Goal: Task Accomplishment & Management: Complete application form

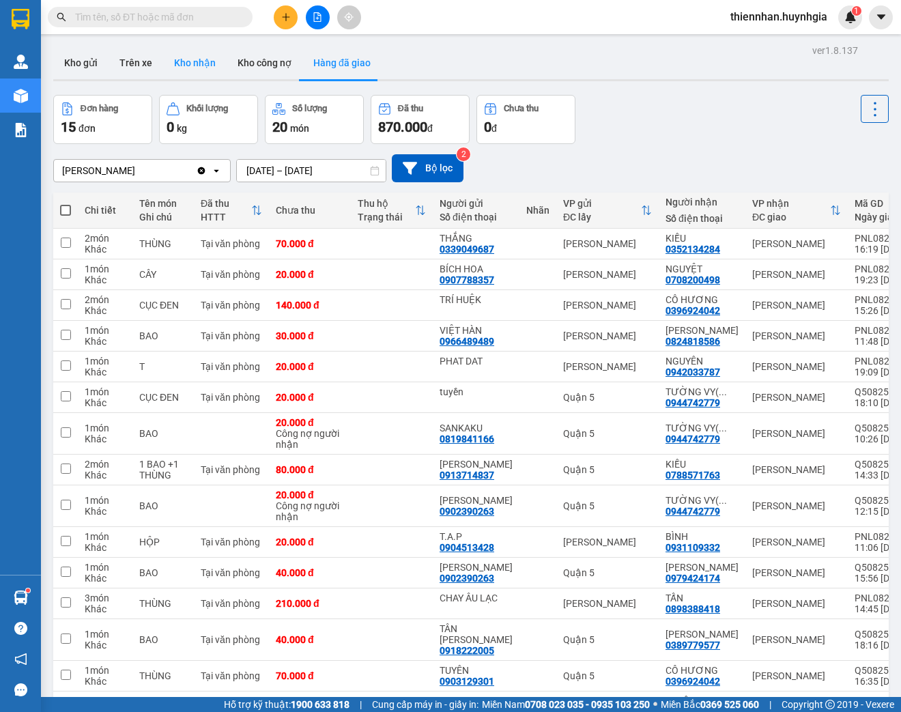
click at [205, 48] on button "Kho nhận" at bounding box center [194, 62] width 63 height 33
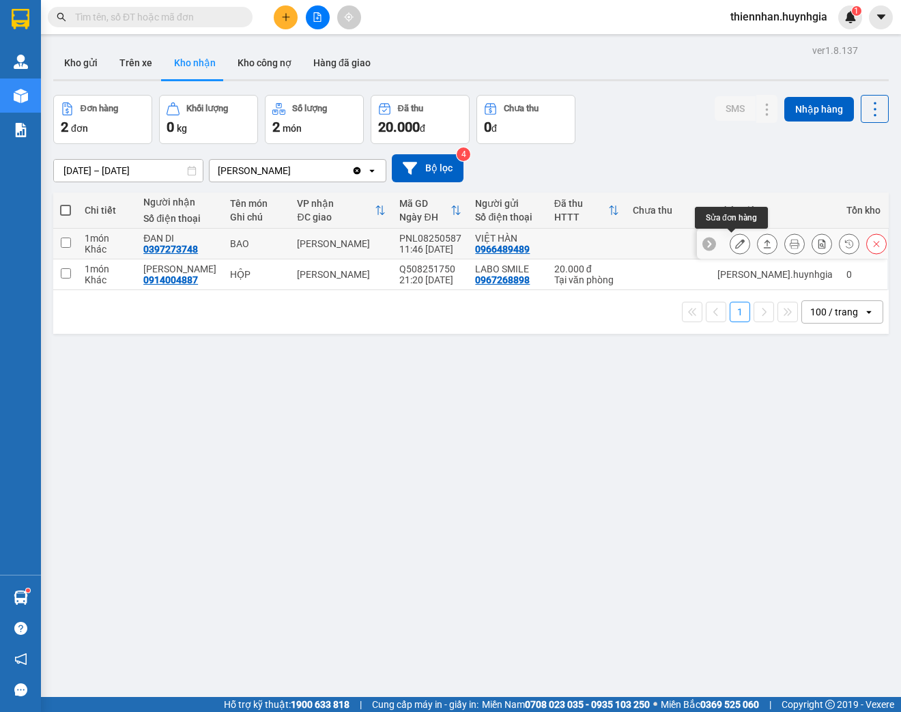
click at [735, 245] on icon at bounding box center [740, 244] width 10 height 10
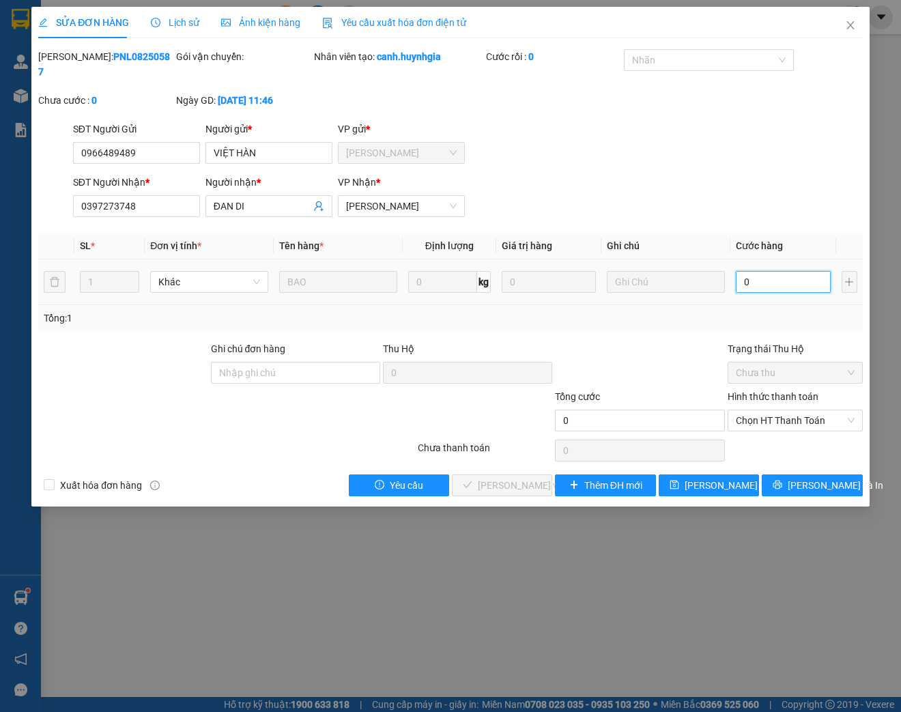
drag, startPoint x: 798, startPoint y: 280, endPoint x: 531, endPoint y: 264, distance: 267.9
click at [797, 280] on input "0" at bounding box center [783, 282] width 94 height 22
type input "3"
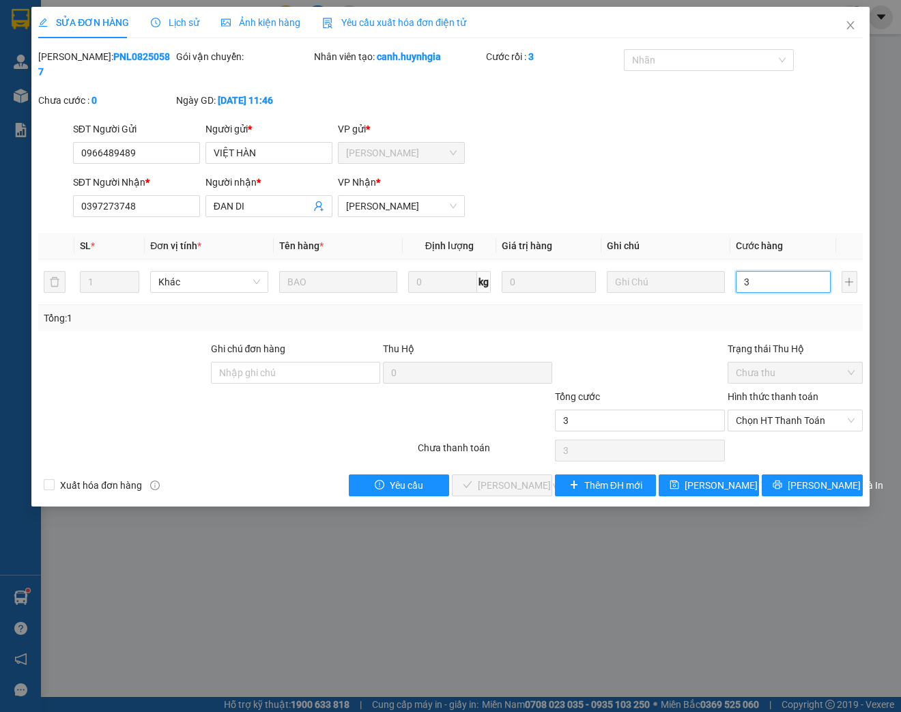
type input "30"
type input "300"
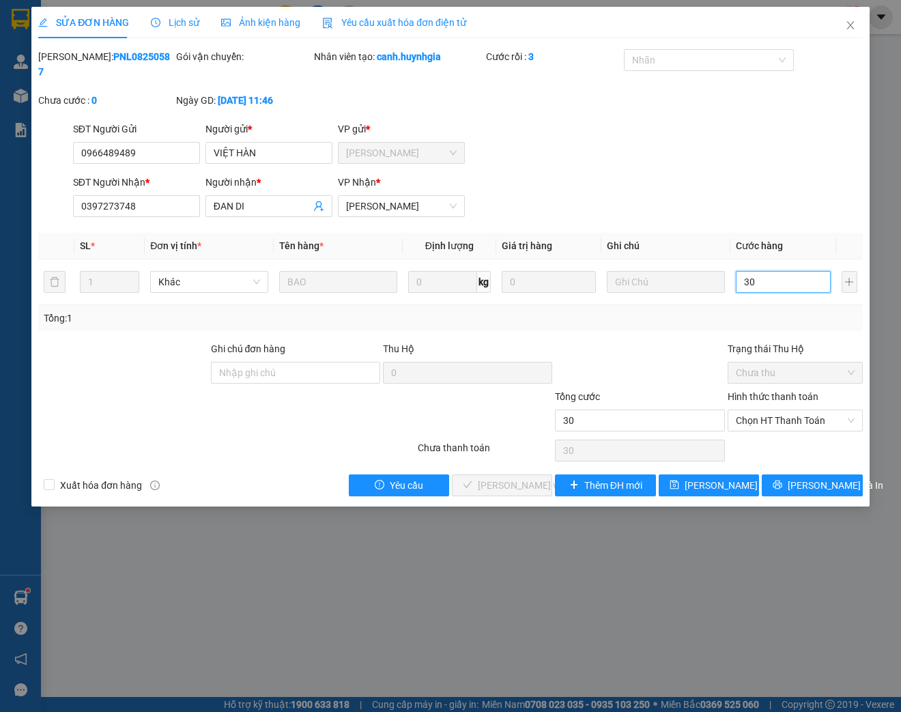
type input "300"
type input "3.000"
type input "30.000"
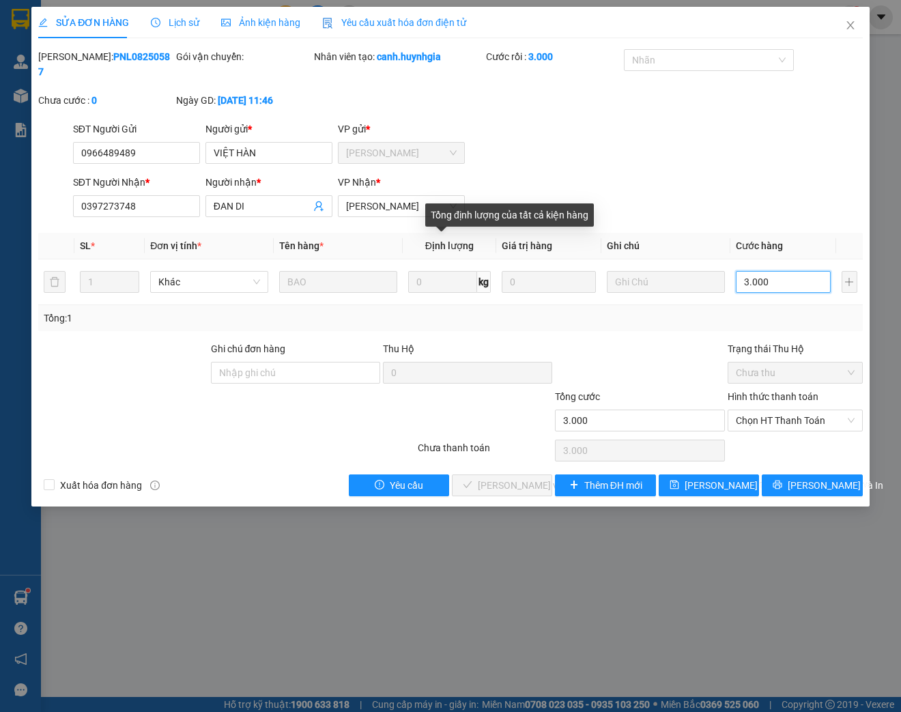
type input "30.000"
click at [751, 422] on span "Chọn HT Thanh Toán" at bounding box center [795, 420] width 119 height 20
type input "30.000"
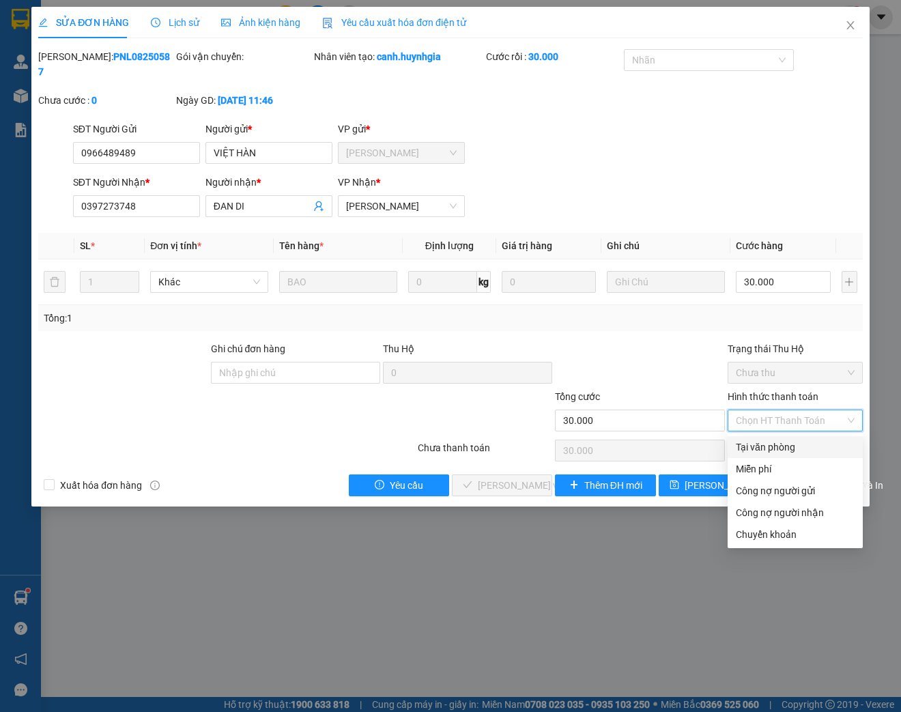
click at [767, 443] on div "Tại văn phòng" at bounding box center [795, 446] width 119 height 15
type input "0"
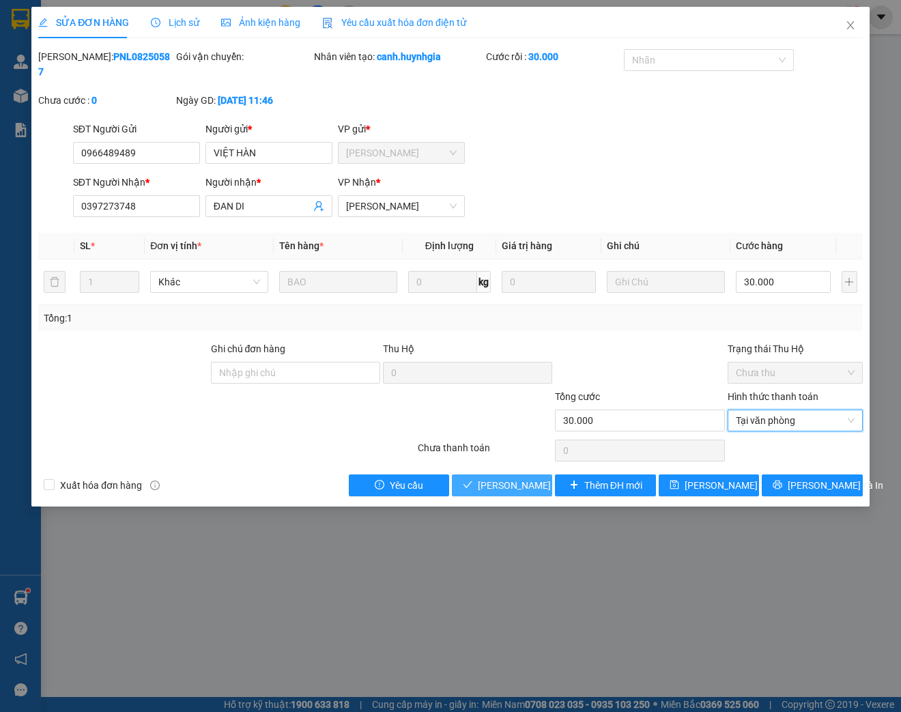
click at [524, 489] on span "[PERSON_NAME] và Giao hàng" at bounding box center [543, 485] width 131 height 15
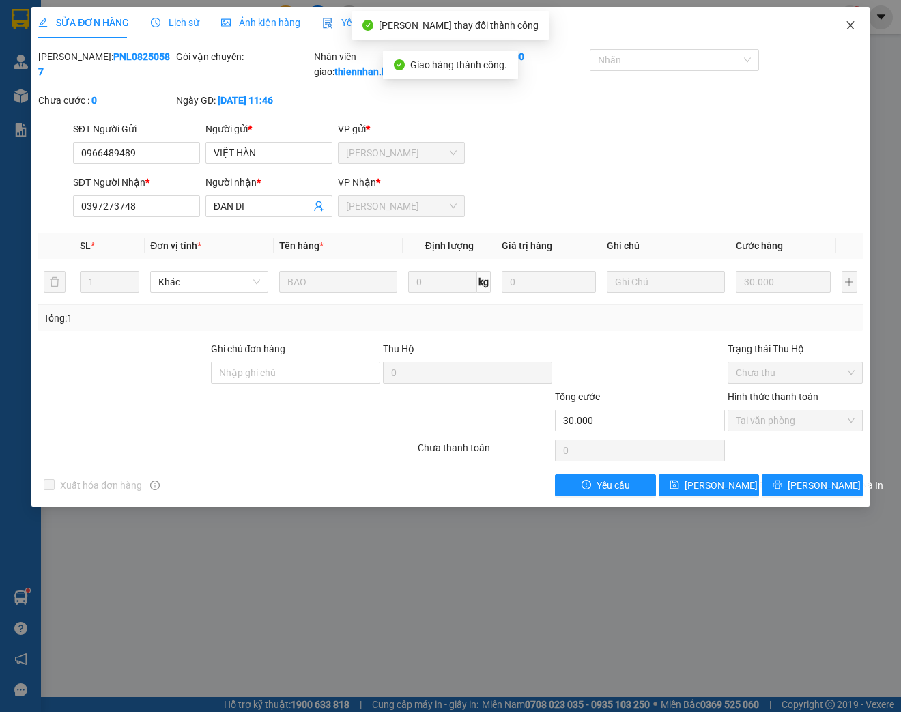
click at [846, 25] on icon "close" at bounding box center [850, 25] width 11 height 11
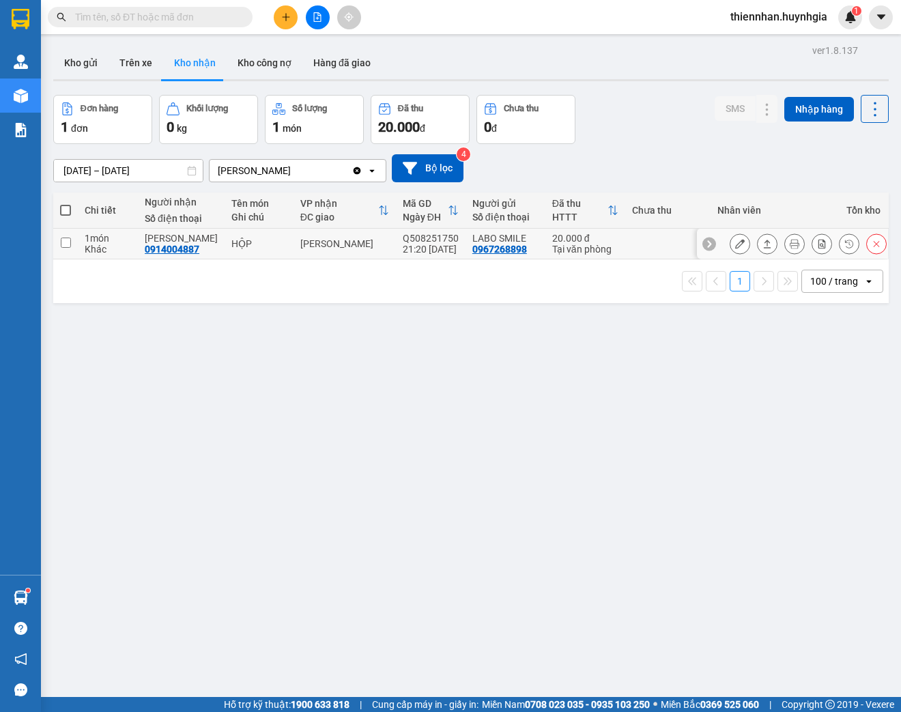
click at [736, 243] on button at bounding box center [739, 244] width 19 height 24
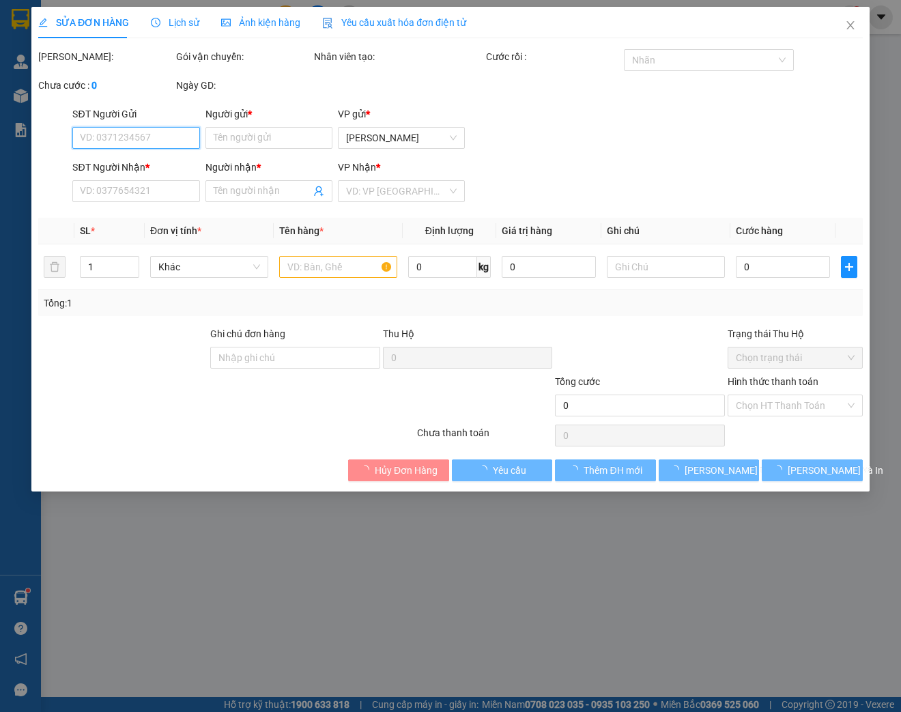
type input "0967268898"
type input "LABO SMILE"
type input "0914004887"
type input "[PERSON_NAME]"
type input "20.000"
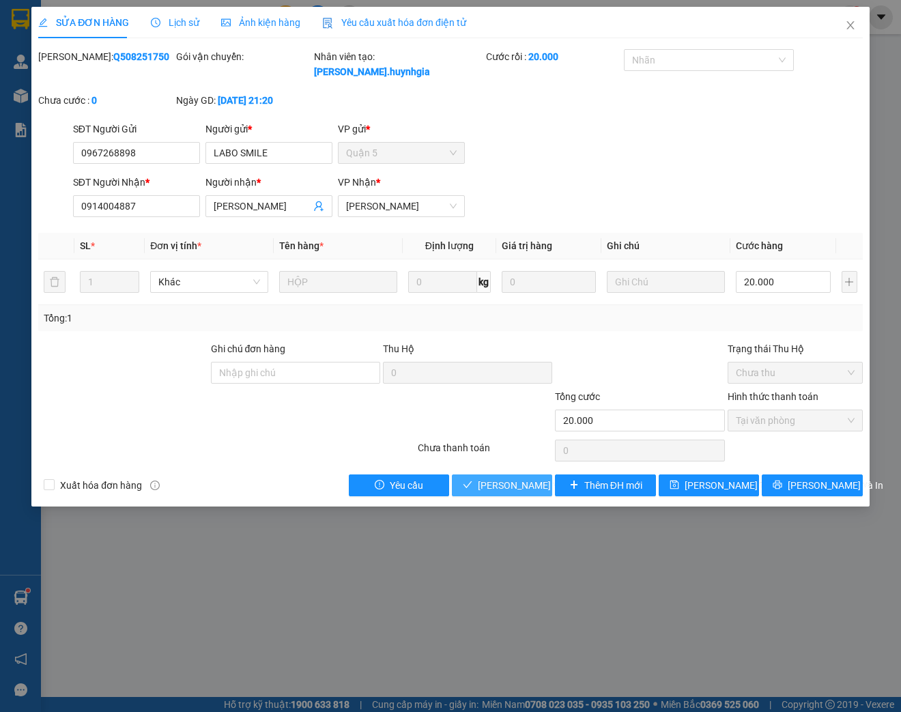
click at [513, 491] on span "[PERSON_NAME] và Giao hàng" at bounding box center [543, 485] width 131 height 15
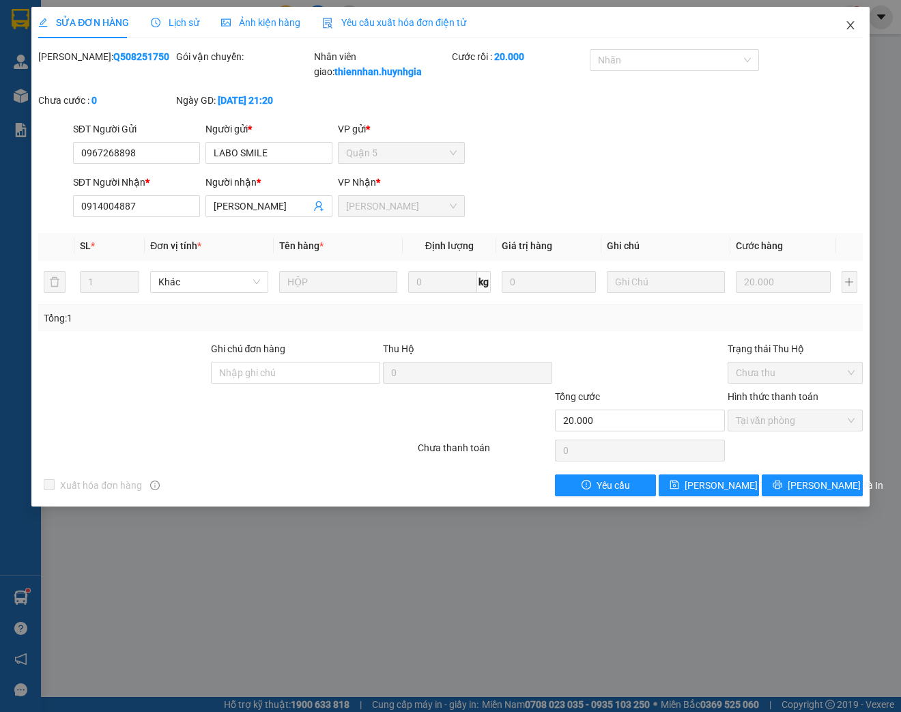
click at [847, 27] on icon "close" at bounding box center [850, 25] width 11 height 11
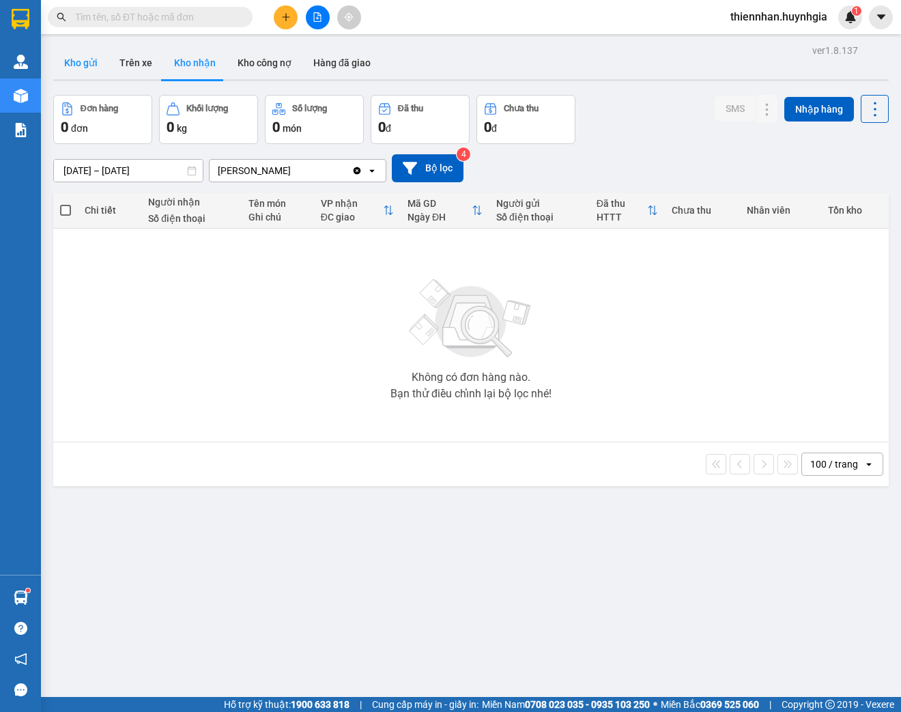
click at [85, 69] on button "Kho gửi" at bounding box center [80, 62] width 55 height 33
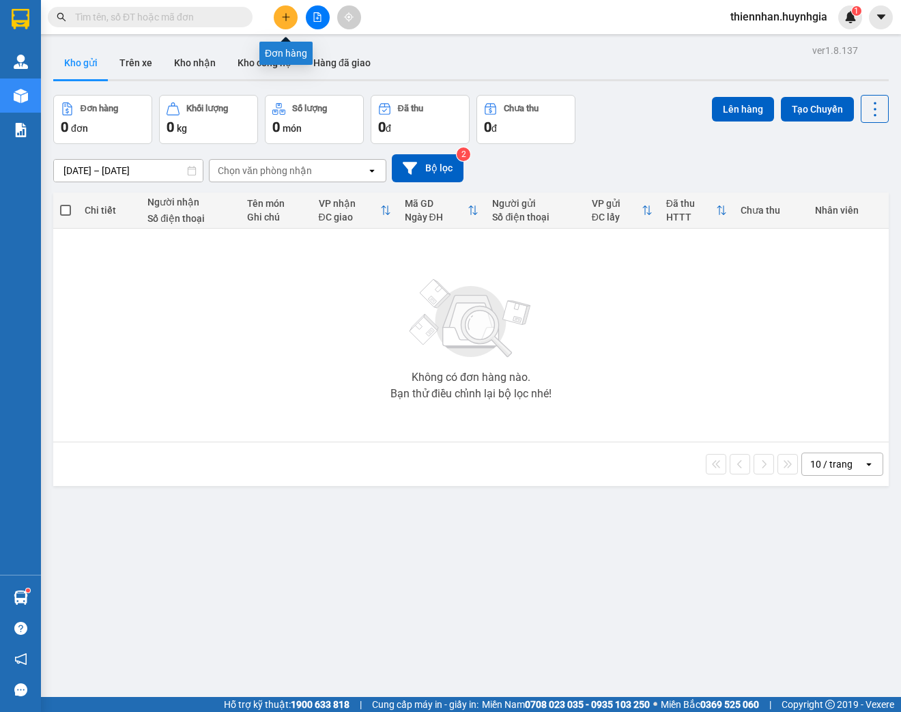
click at [291, 16] on button at bounding box center [286, 17] width 24 height 24
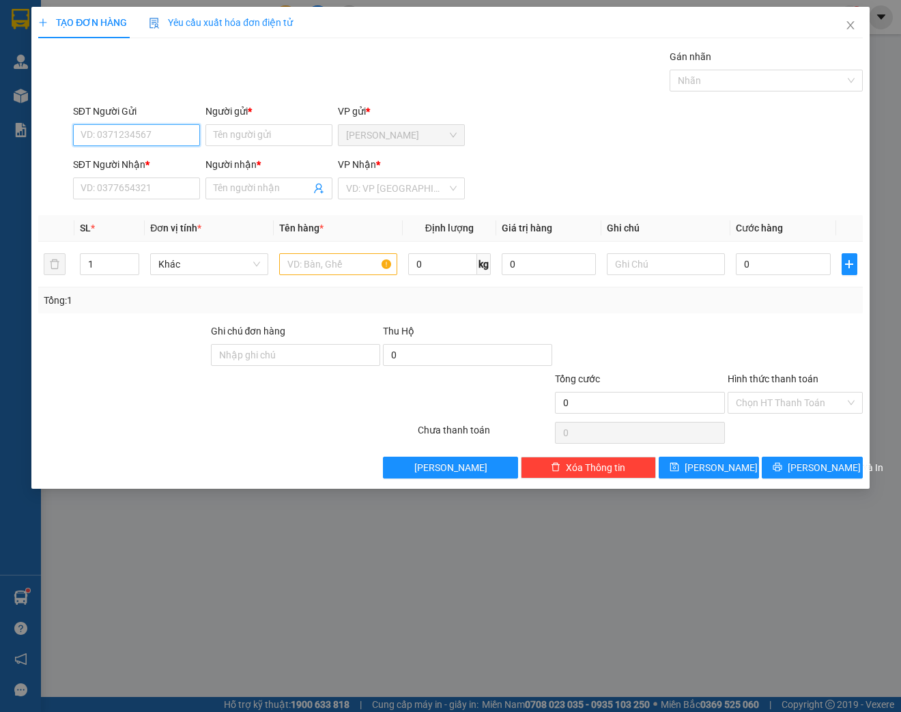
click at [114, 124] on input "SĐT Người Gửi" at bounding box center [136, 135] width 127 height 22
click at [145, 159] on div "0972913994 - CHÚ BẢO" at bounding box center [136, 161] width 111 height 15
type input "0972913994"
type input "CHÚ BẢO"
type input "0972913994"
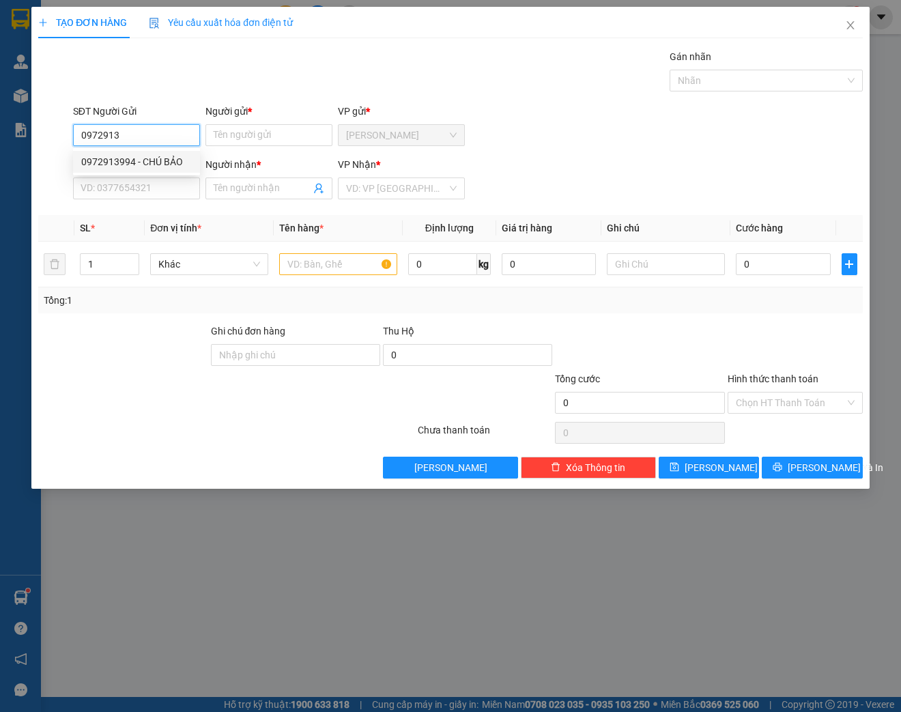
type input "CHÚ BẢO"
type input "0972913994"
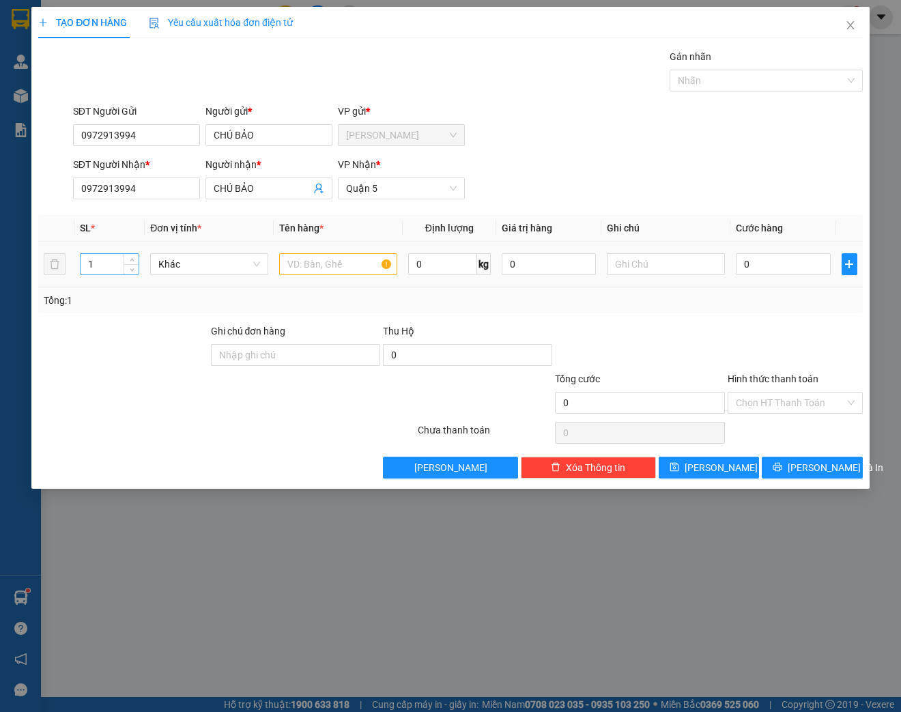
click at [98, 270] on input "1" at bounding box center [110, 264] width 58 height 20
type input "3"
click at [367, 249] on td at bounding box center [338, 265] width 129 height 46
click at [347, 261] on input "text" at bounding box center [338, 264] width 118 height 22
type input "1 BAO + 2 [GEOGRAPHIC_DATA]"
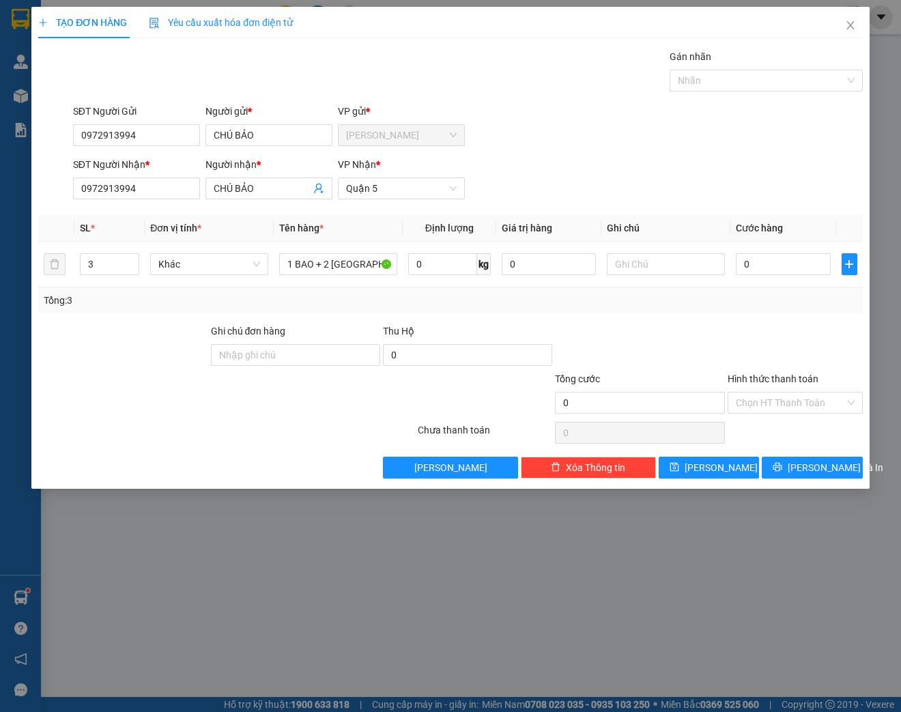
click at [744, 332] on div at bounding box center [795, 347] width 138 height 48
click at [819, 462] on span "[PERSON_NAME] và In" at bounding box center [835, 467] width 96 height 15
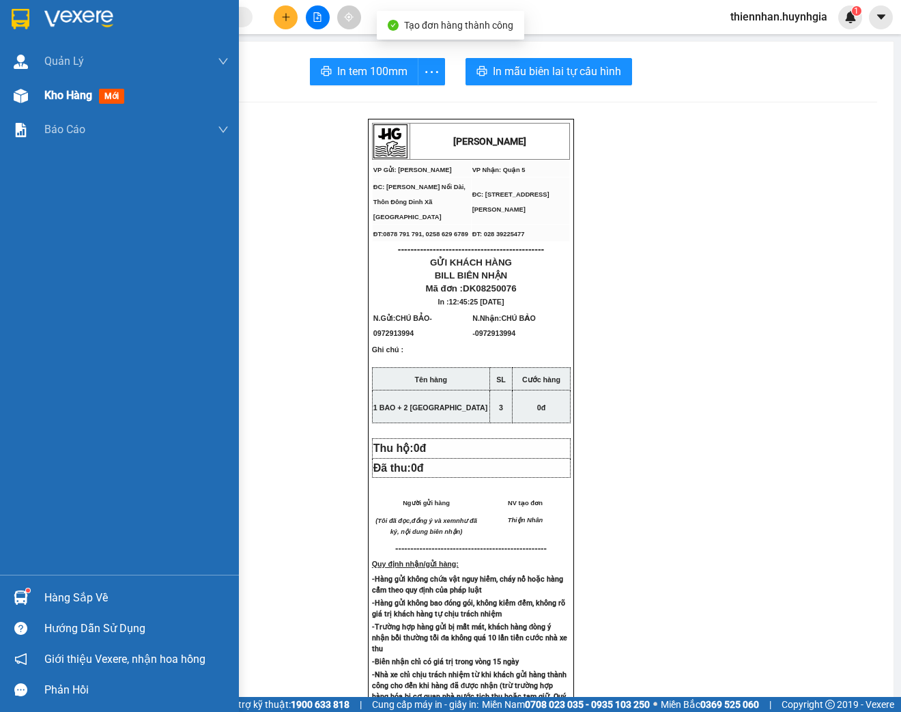
click at [26, 98] on img at bounding box center [21, 96] width 14 height 14
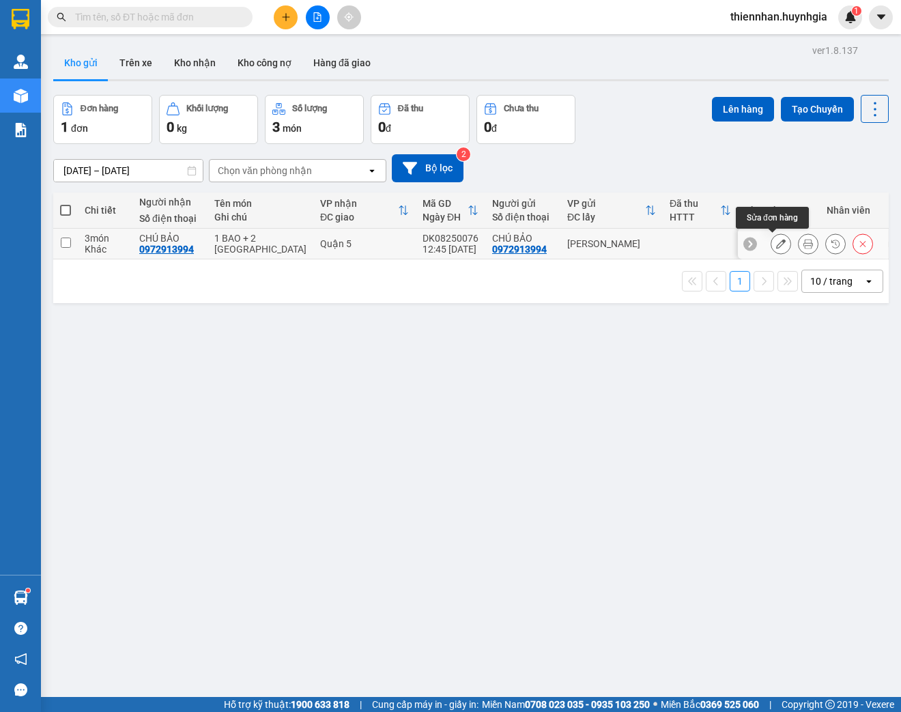
click at [771, 250] on button at bounding box center [780, 244] width 19 height 24
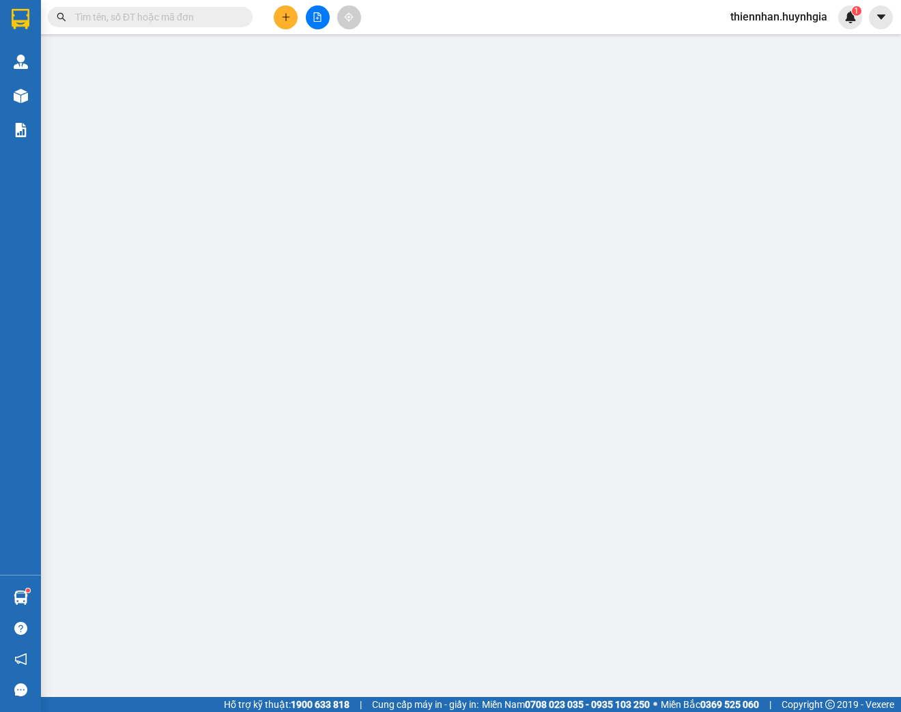
type input "0972913994"
type input "CHÚ BẢO"
type input "0972913994"
type input "CHÚ BẢO"
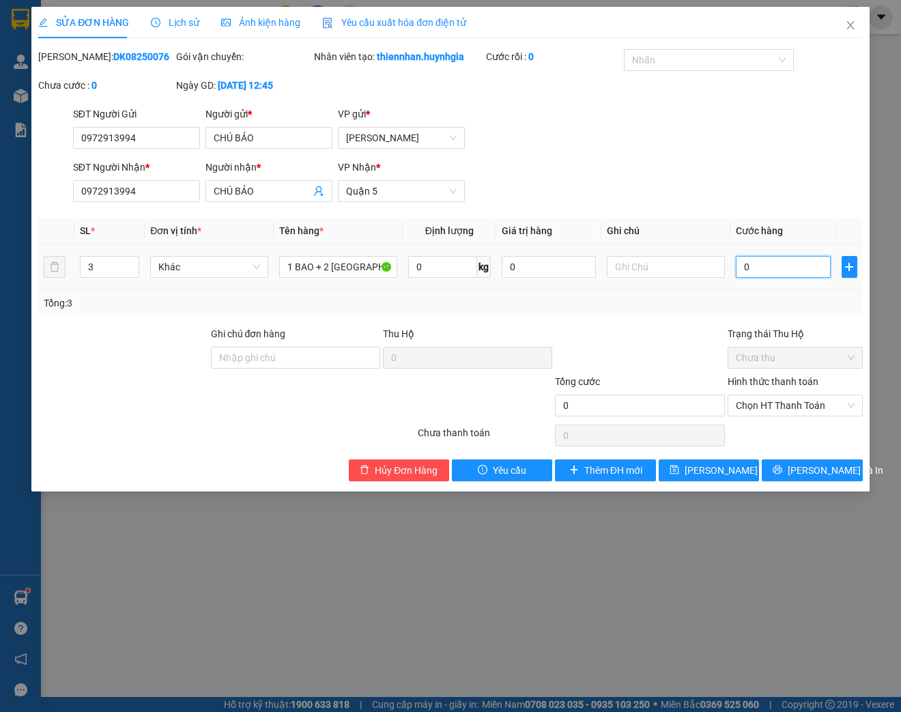
click at [767, 273] on input "0" at bounding box center [783, 267] width 94 height 22
type input "2"
type input "21"
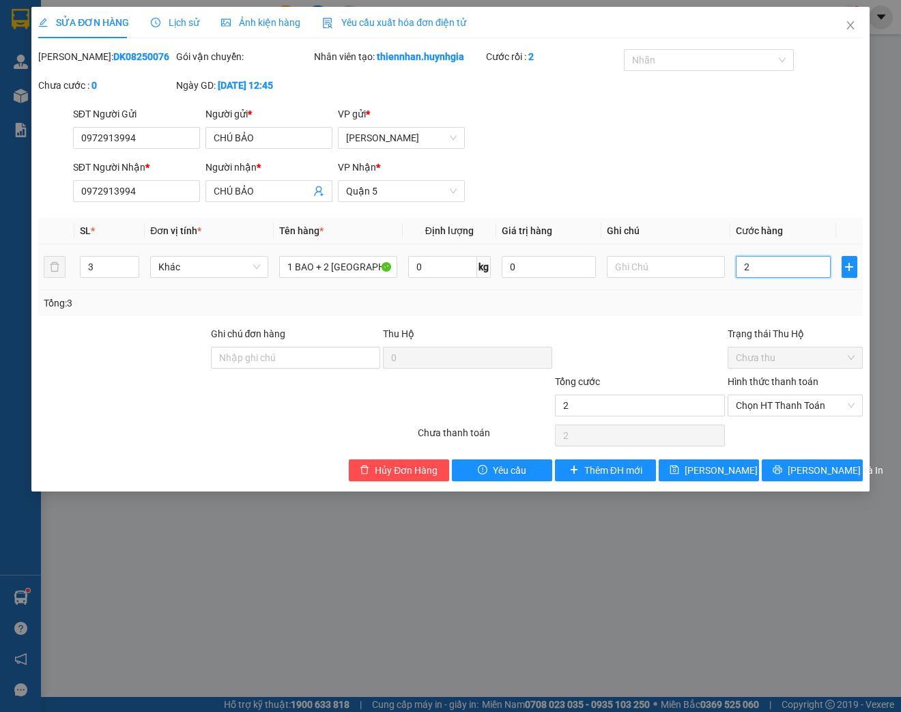
type input "21"
type input "210"
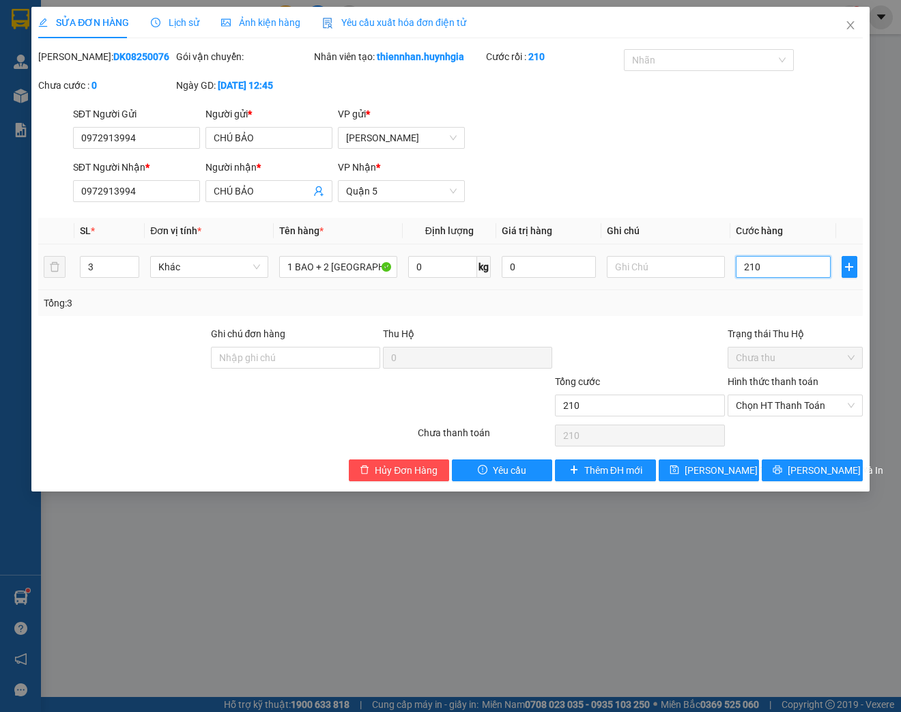
type input "2.100"
type input "21.000"
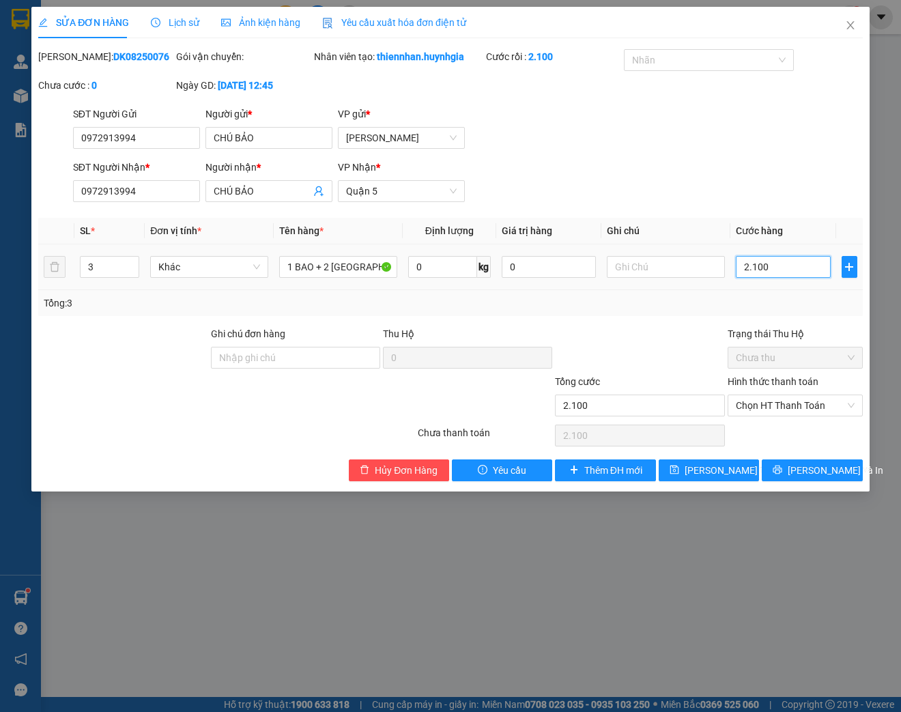
type input "21.000"
type input "210.000"
click at [772, 414] on span "Chọn HT Thanh Toán" at bounding box center [795, 405] width 119 height 20
type input "210.000"
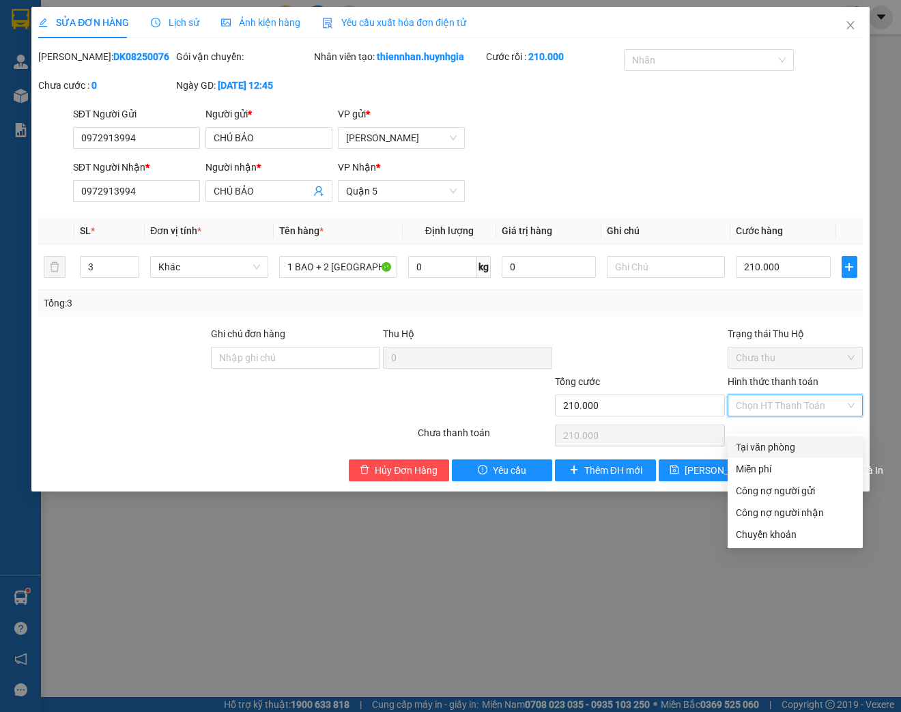
click at [781, 447] on div "Tại văn phòng" at bounding box center [795, 446] width 119 height 15
type input "0"
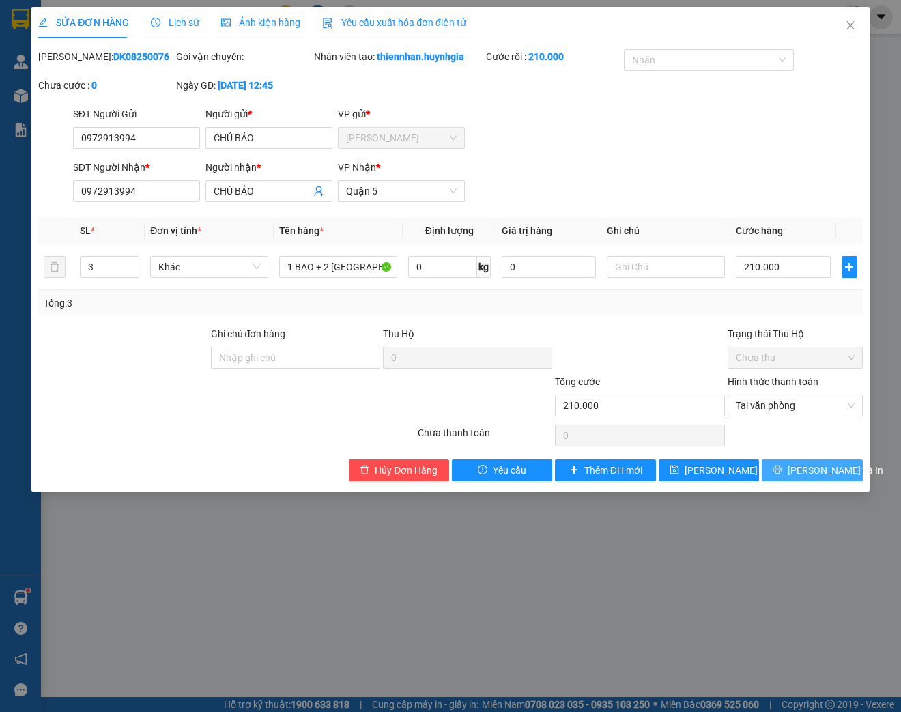
click at [782, 474] on icon "printer" at bounding box center [777, 470] width 10 height 10
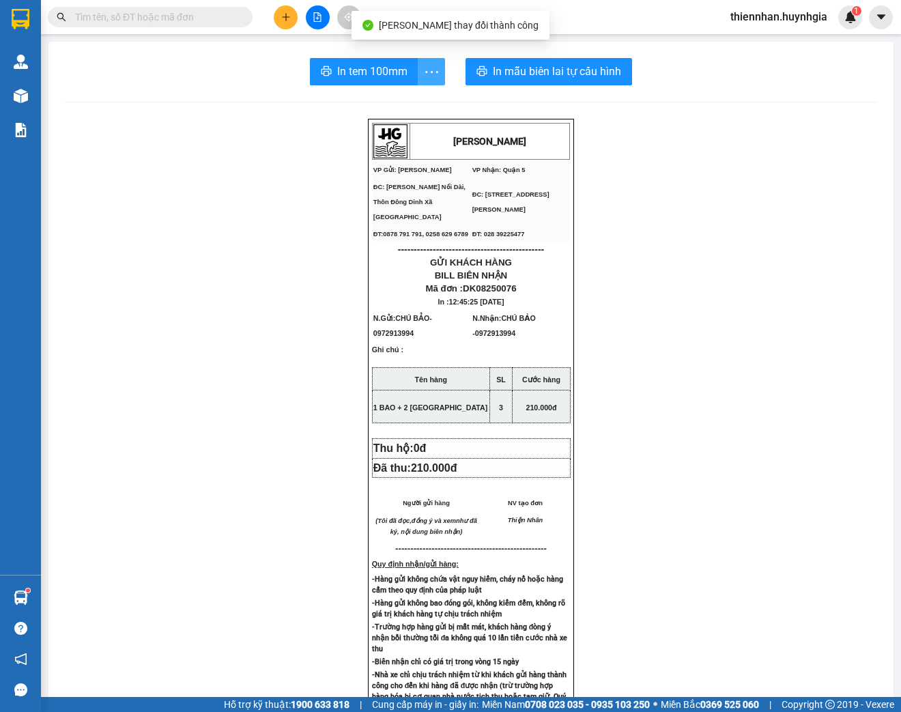
click at [433, 76] on icon "more" at bounding box center [431, 71] width 17 height 17
click at [426, 106] on div "In tem 100mm theo số lượng (3)" at bounding box center [364, 101] width 136 height 15
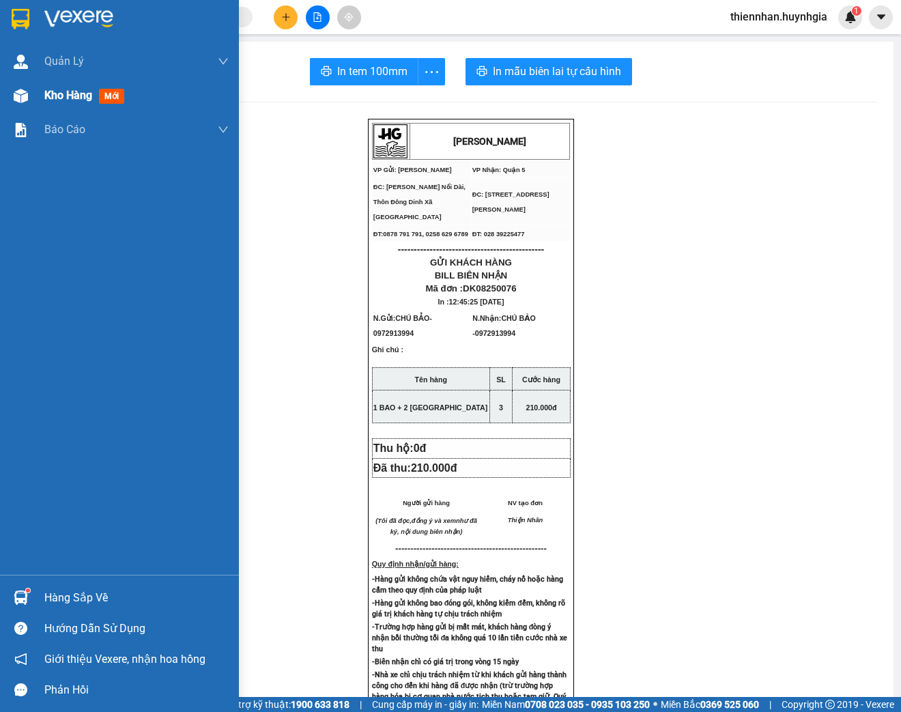
click at [57, 102] on span "Kho hàng" at bounding box center [68, 95] width 48 height 13
